Goal: Download file/media

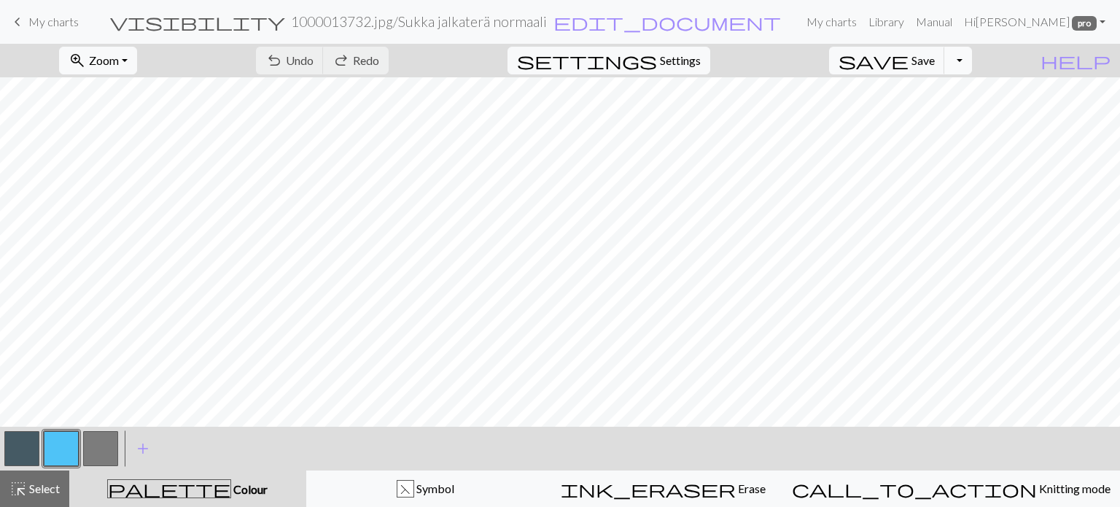
click at [972, 58] on button "Toggle Dropdown" at bounding box center [958, 61] width 28 height 28
click at [916, 120] on button "save_alt Download" at bounding box center [851, 115] width 241 height 23
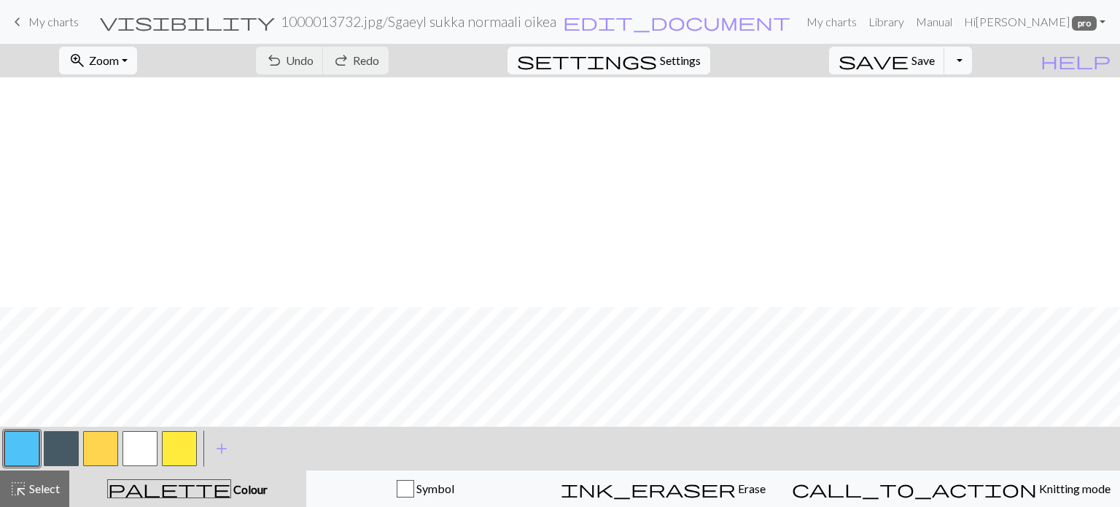
scroll to position [230, 0]
click at [972, 66] on button "Toggle Dropdown" at bounding box center [958, 61] width 28 height 28
click at [948, 119] on button "save_alt Download" at bounding box center [851, 115] width 241 height 23
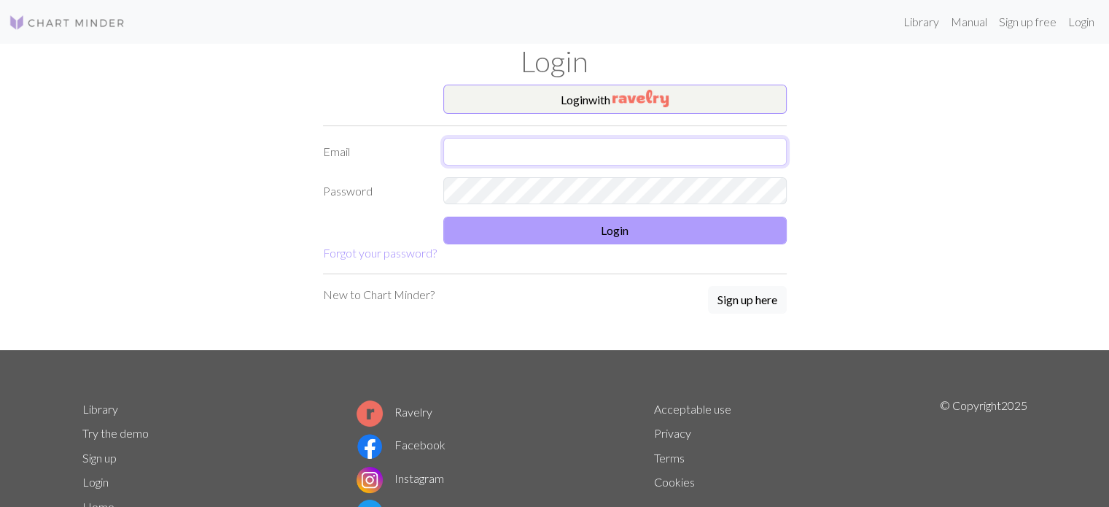
type input "henna@vinhapaanari.com"
click at [634, 232] on button "Login" at bounding box center [614, 231] width 343 height 28
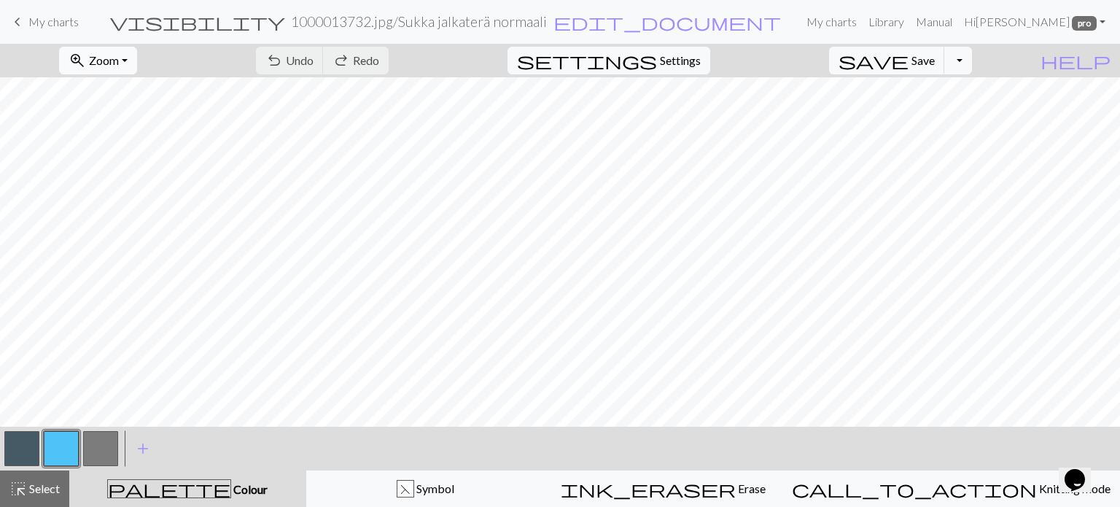
click at [86, 61] on span "zoom_in" at bounding box center [78, 60] width 18 height 20
click at [150, 91] on button "Fit all" at bounding box center [118, 92] width 115 height 23
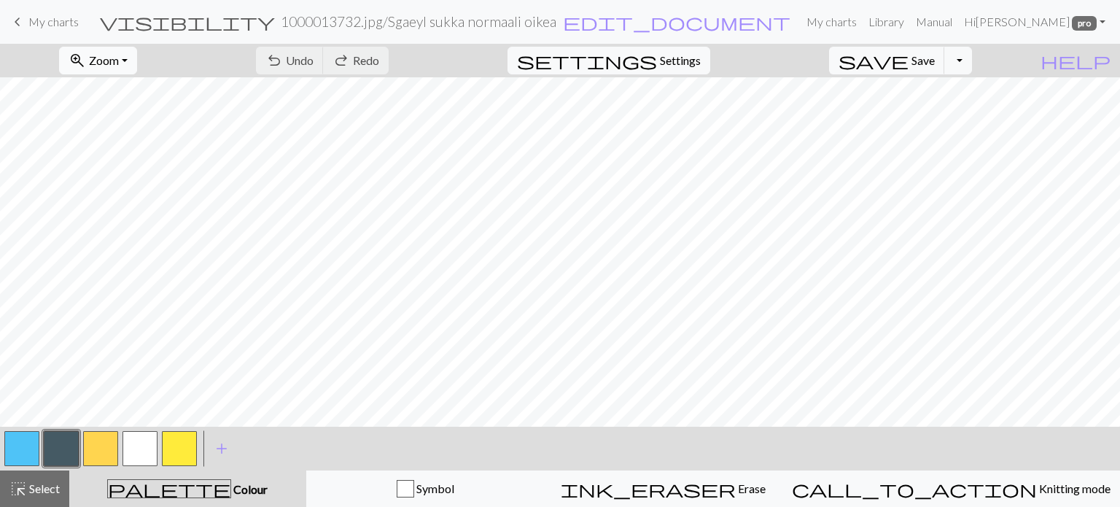
click at [119, 67] on span "Zoom" at bounding box center [104, 60] width 30 height 14
click at [148, 91] on button "Fit all" at bounding box center [118, 92] width 115 height 23
click at [972, 63] on button "Toggle Dropdown" at bounding box center [958, 61] width 28 height 28
click at [946, 120] on button "save_alt Download" at bounding box center [851, 115] width 241 height 23
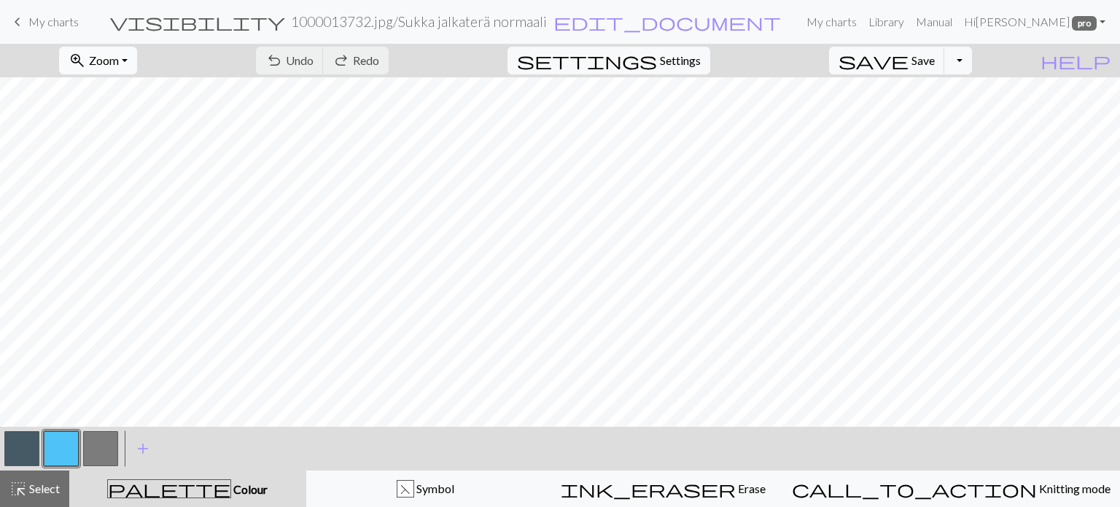
drag, startPoint x: 120, startPoint y: 63, endPoint x: 125, endPoint y: 72, distance: 10.1
click at [119, 63] on span "Zoom" at bounding box center [104, 60] width 30 height 14
click at [128, 174] on button "50%" at bounding box center [118, 174] width 115 height 23
click at [589, 24] on span "edit_document" at bounding box center [668, 22] width 228 height 20
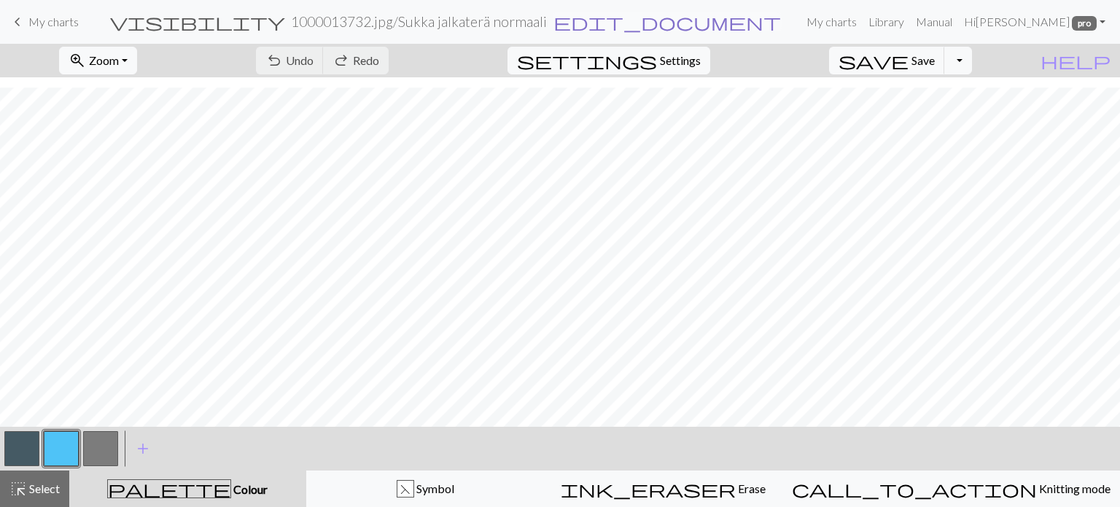
select select "68889ac9c6c77eda56794c0d"
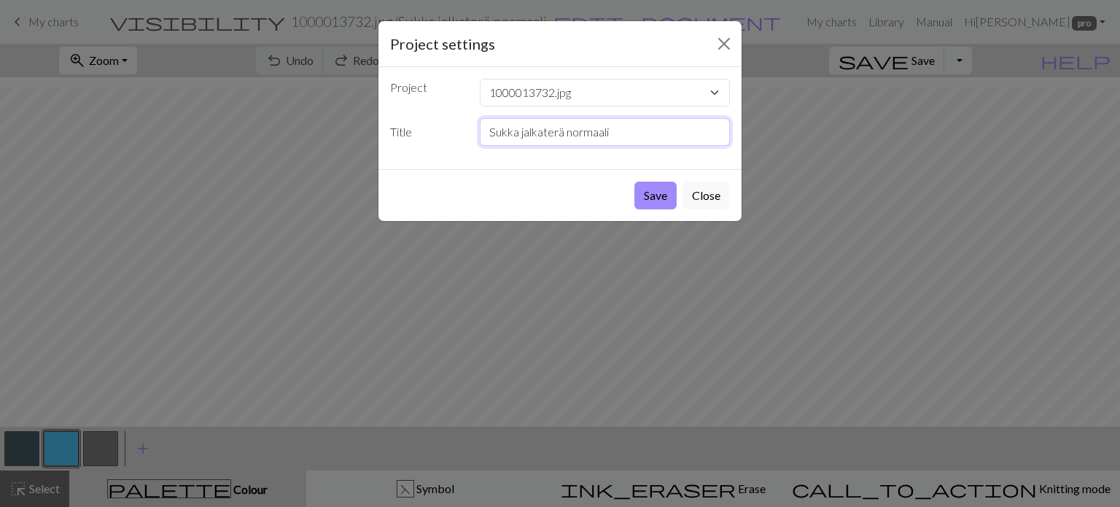
click at [631, 127] on input "Sukka jalkaterä normaali" at bounding box center [605, 132] width 251 height 28
type input "Sukka jalkaterä normaali oikea"
click at [657, 197] on button "Save" at bounding box center [655, 196] width 42 height 28
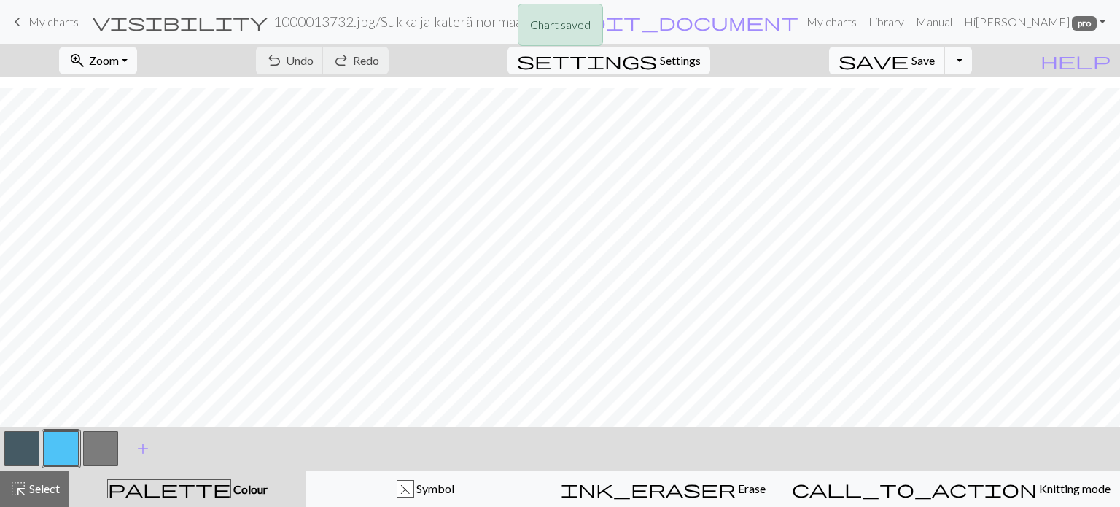
click at [935, 61] on span "Save" at bounding box center [923, 60] width 23 height 14
click at [985, 67] on div "Chart saved Chart saved" at bounding box center [560, 57] width 1120 height 115
click at [972, 63] on button "Toggle Dropdown" at bounding box center [958, 61] width 28 height 28
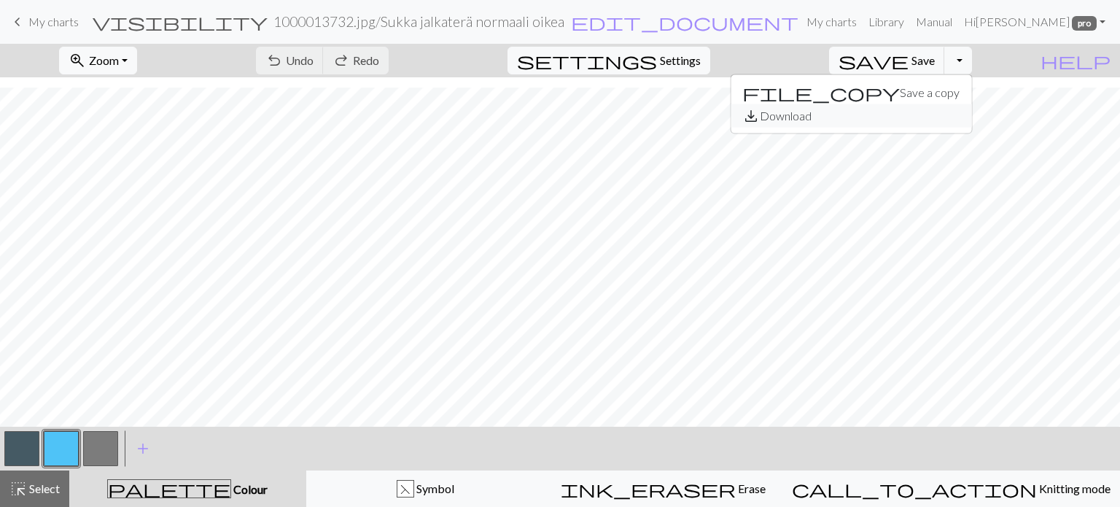
click at [928, 119] on button "save_alt Download" at bounding box center [851, 115] width 241 height 23
drag, startPoint x: 47, startPoint y: 494, endPoint x: 74, endPoint y: 461, distance: 42.0
click at [47, 493] on span "Select" at bounding box center [43, 488] width 33 height 14
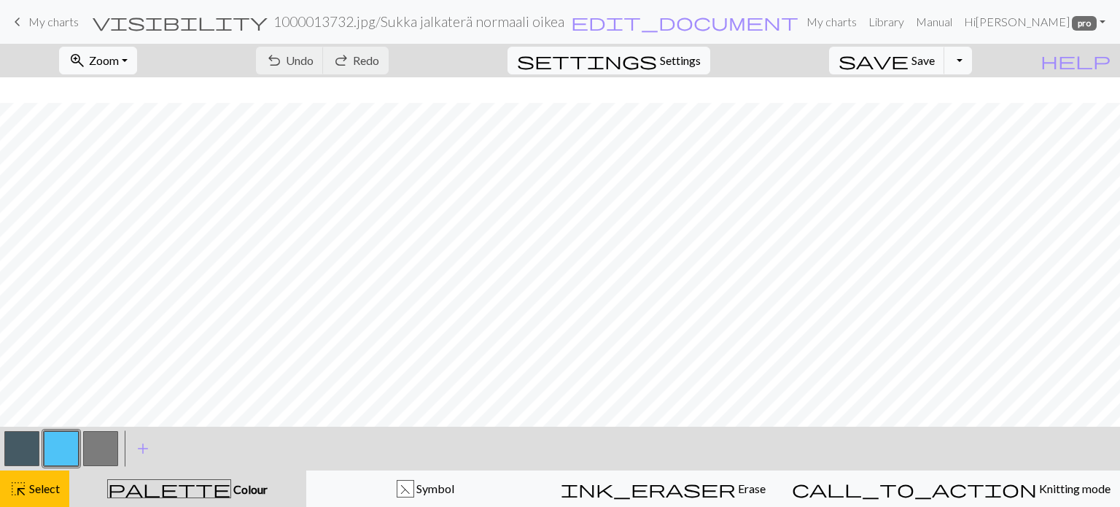
scroll to position [26, 0]
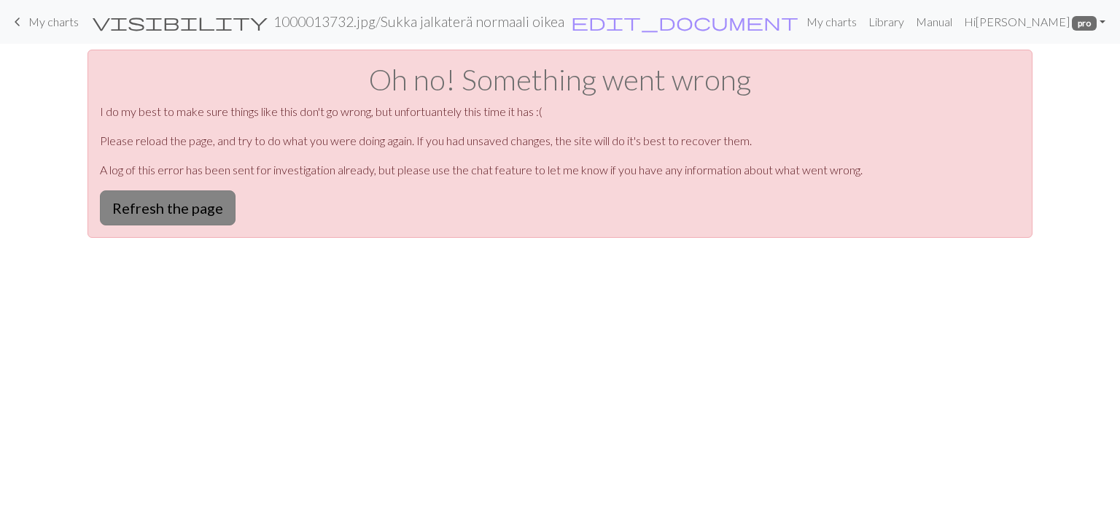
click at [155, 201] on button "Refresh the page" at bounding box center [168, 207] width 136 height 35
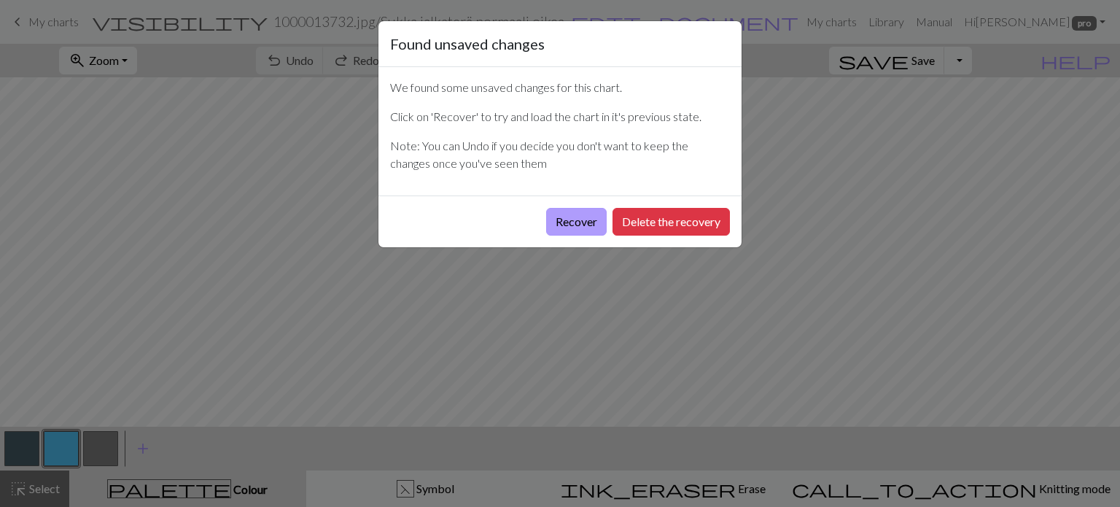
click at [553, 216] on button "Recover" at bounding box center [576, 222] width 61 height 28
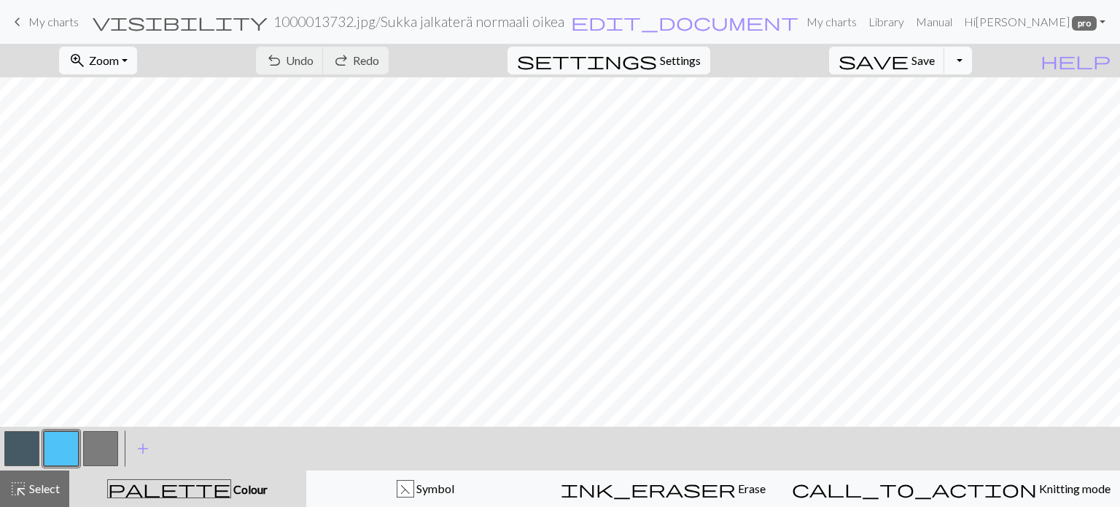
click at [972, 55] on button "Toggle Dropdown" at bounding box center [958, 61] width 28 height 28
click at [939, 117] on button "save_alt Download" at bounding box center [851, 115] width 241 height 23
click at [119, 62] on span "Zoom" at bounding box center [104, 60] width 30 height 14
click at [136, 94] on button "Fit all" at bounding box center [118, 92] width 115 height 23
click at [20, 493] on span "highlight_alt" at bounding box center [18, 488] width 18 height 20
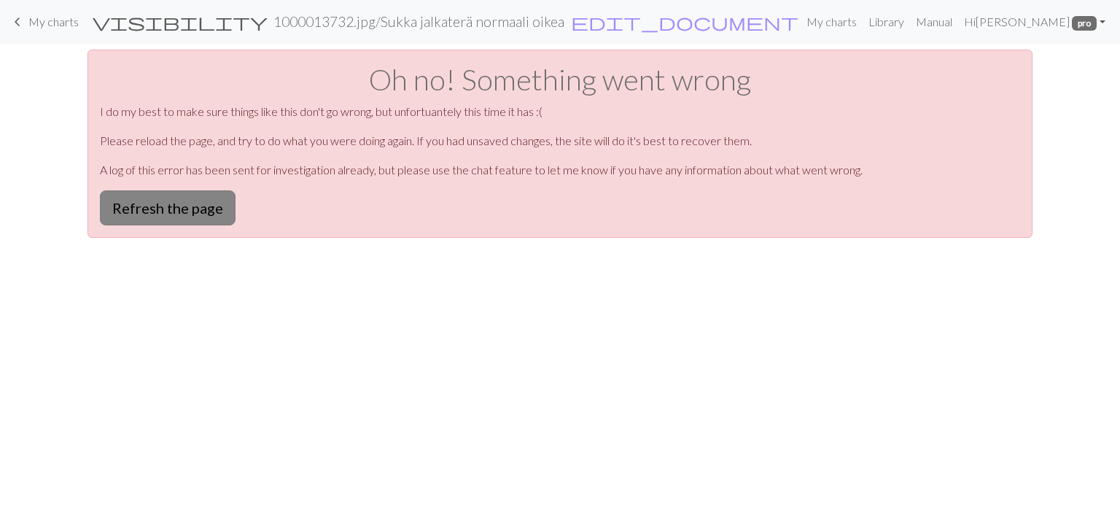
click at [176, 206] on button "Refresh the page" at bounding box center [168, 207] width 136 height 35
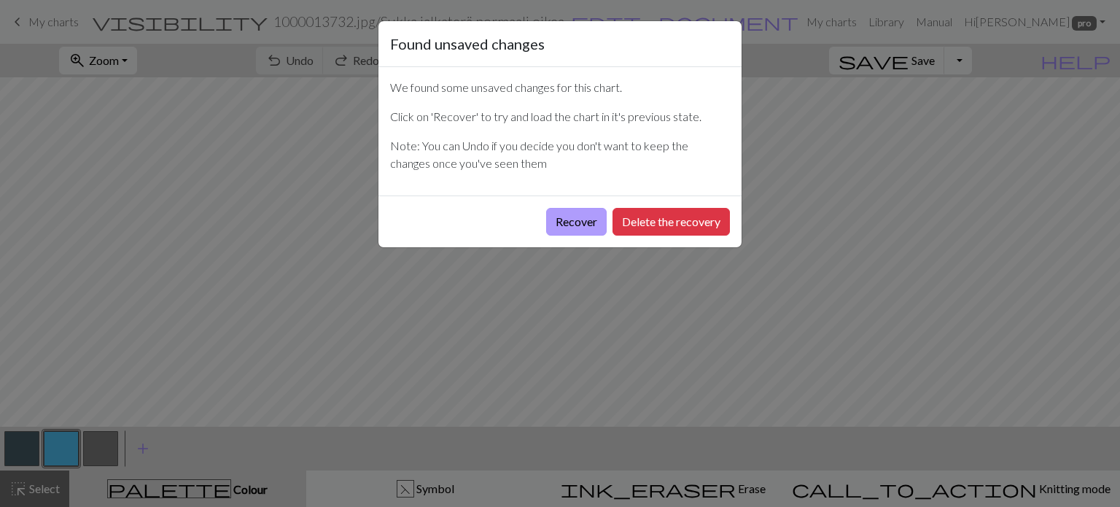
click at [581, 220] on button "Recover" at bounding box center [576, 222] width 61 height 28
